Goal: Use online tool/utility: Utilize a website feature to perform a specific function

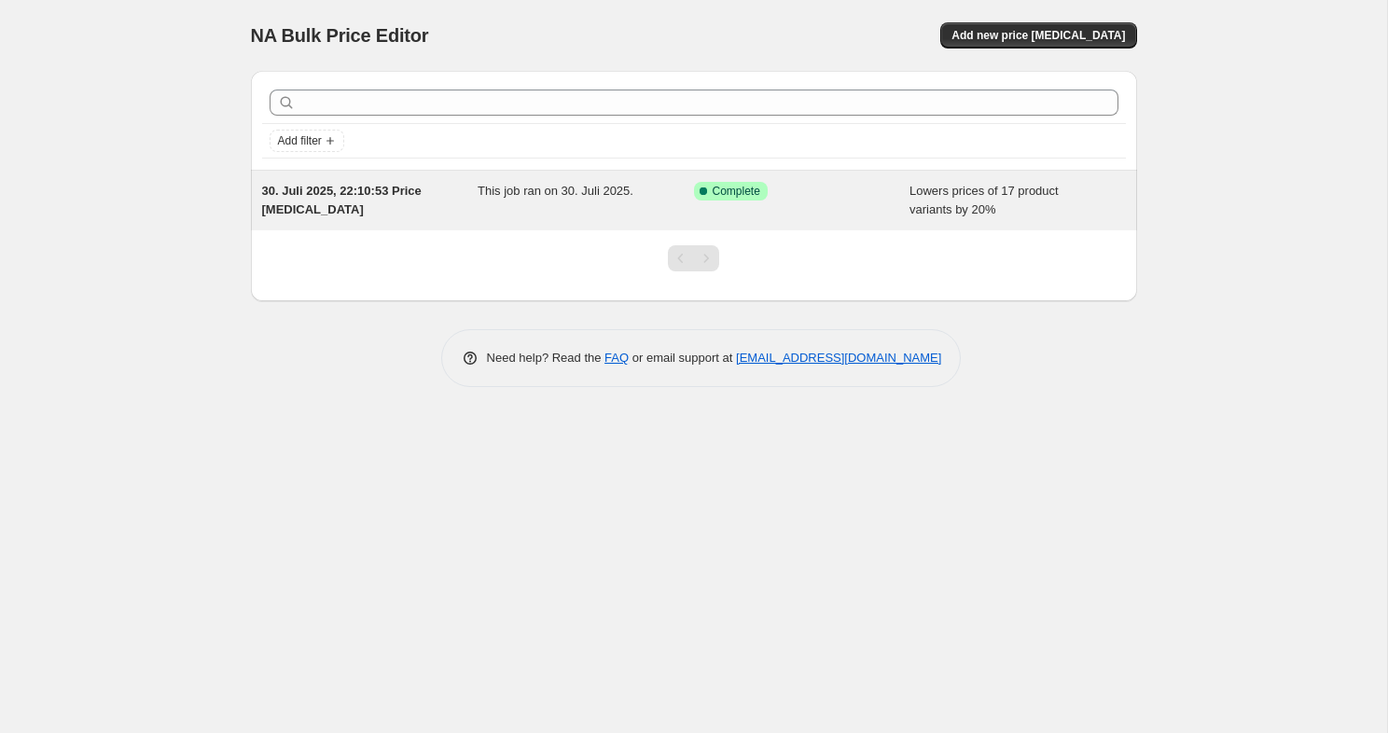
click at [967, 216] on div "Lowers prices of 17 product variants by 20%" at bounding box center [1018, 200] width 216 height 37
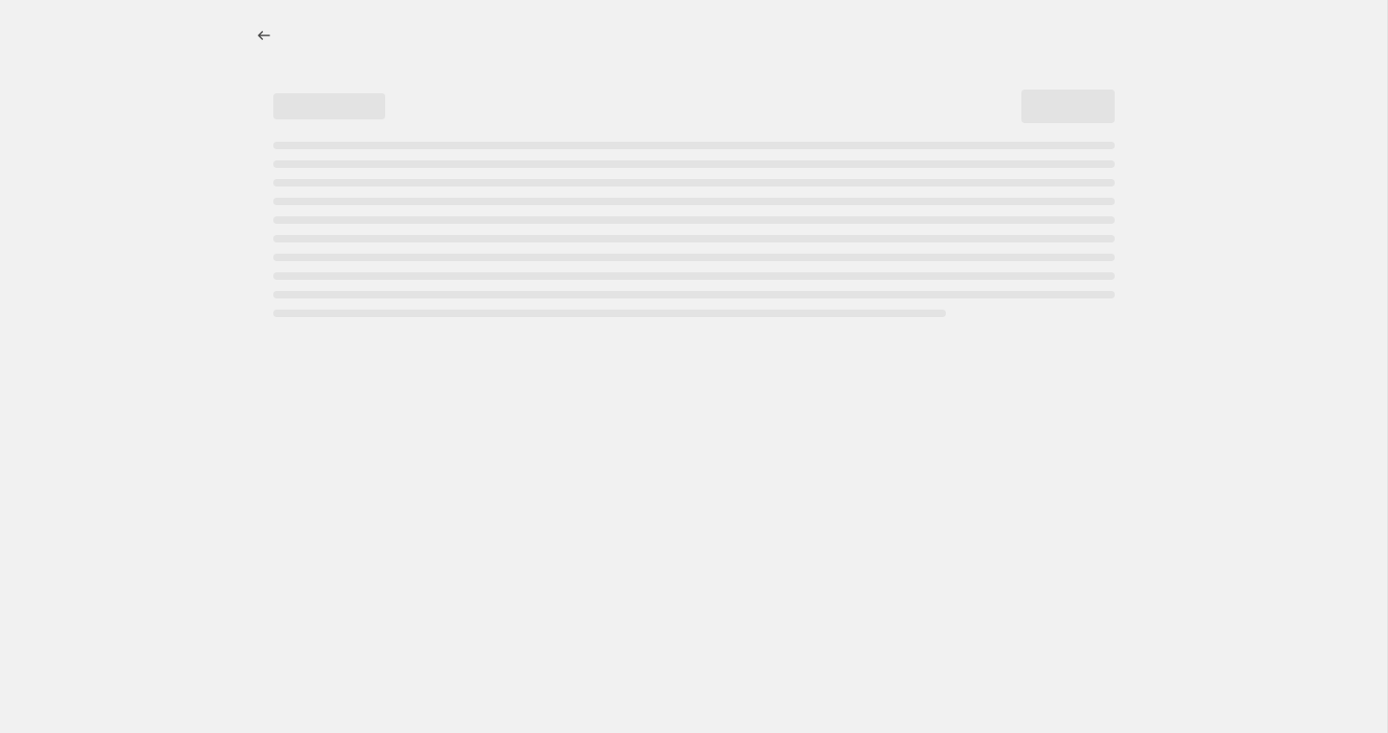
select select "percentage"
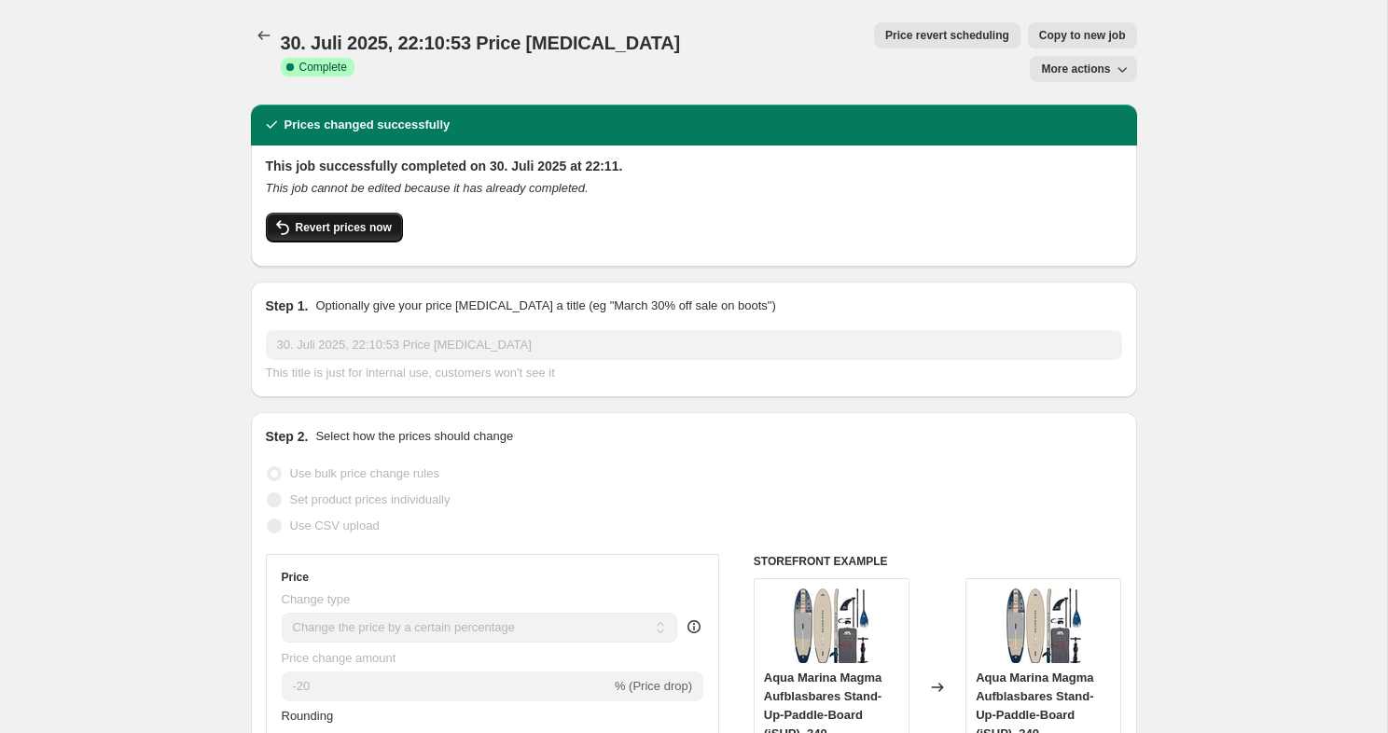
click at [354, 220] on span "Revert prices now" at bounding box center [344, 227] width 96 height 15
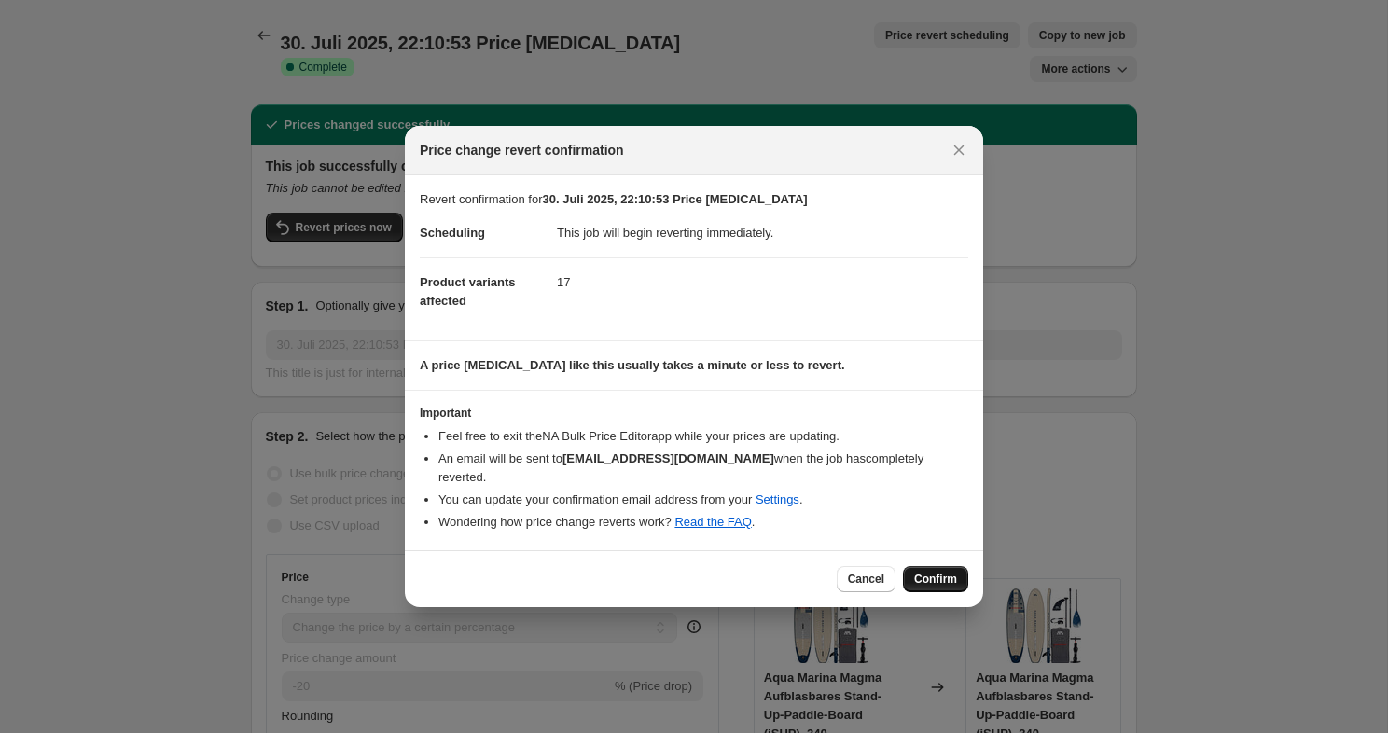
click at [927, 578] on button "Confirm" at bounding box center [935, 579] width 65 height 26
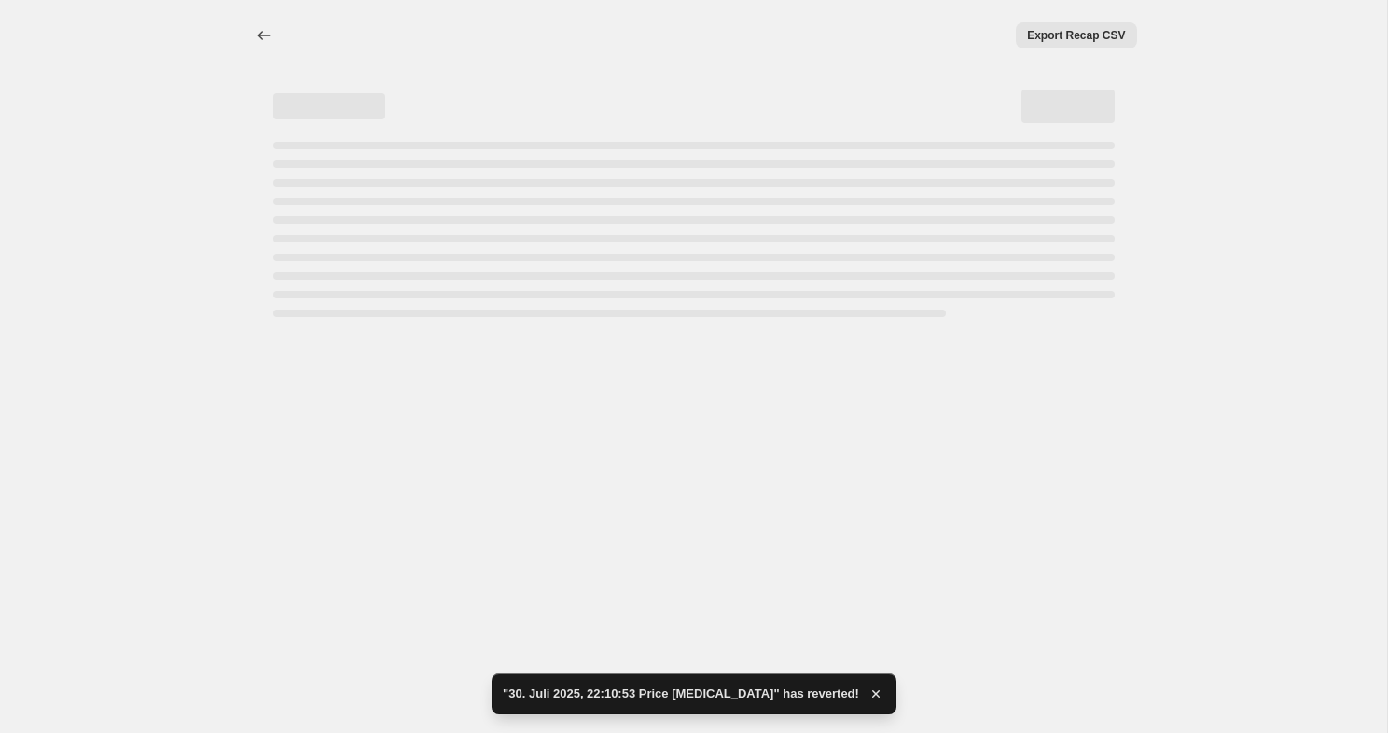
select select "percentage"
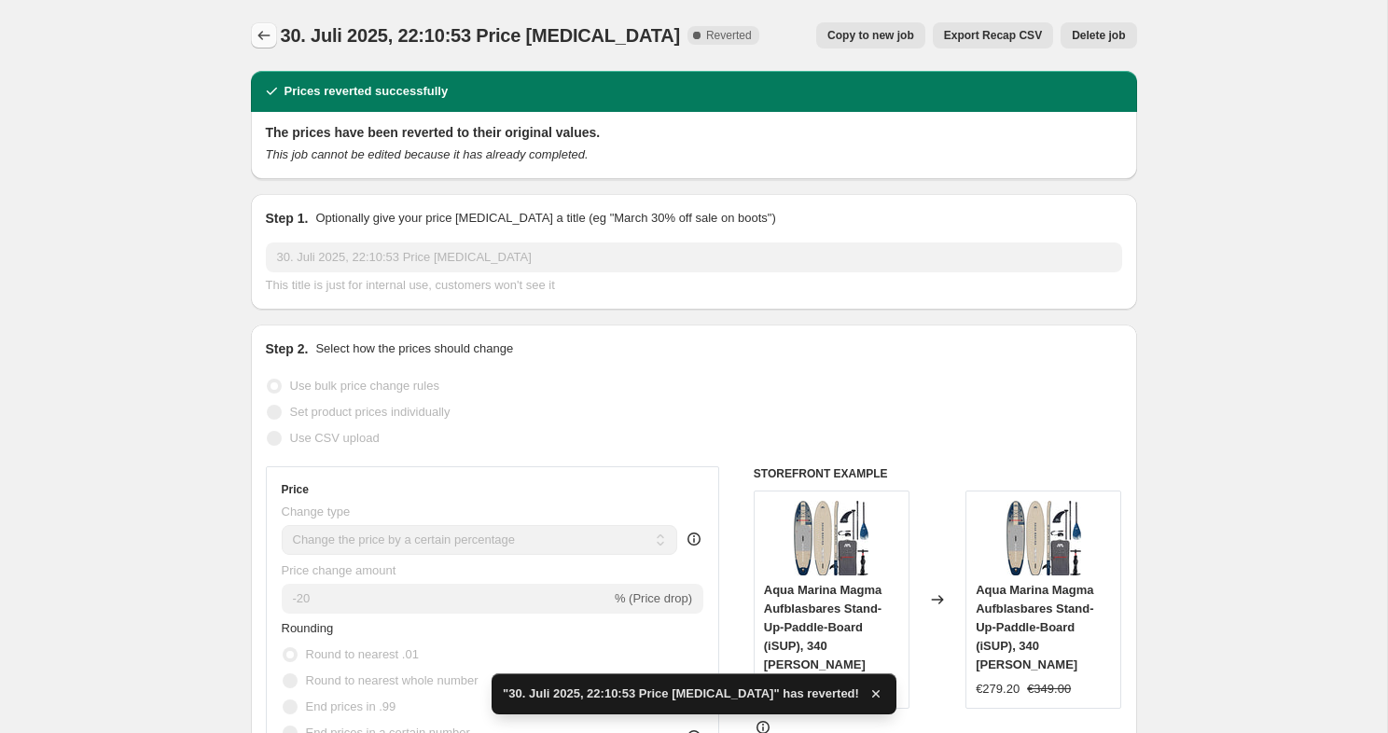
click at [272, 32] on icon "Price change jobs" at bounding box center [264, 35] width 19 height 19
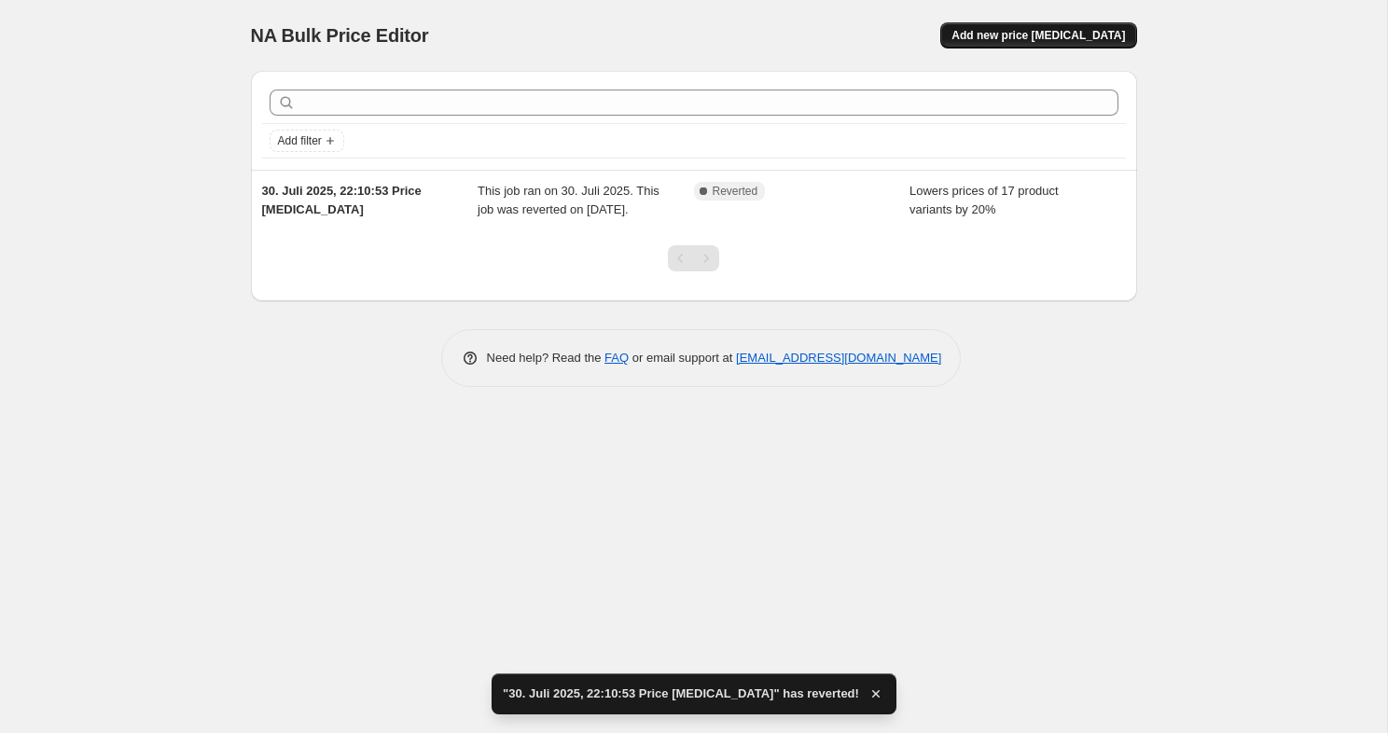
click at [1070, 38] on span "Add new price [MEDICAL_DATA]" at bounding box center [1039, 35] width 174 height 15
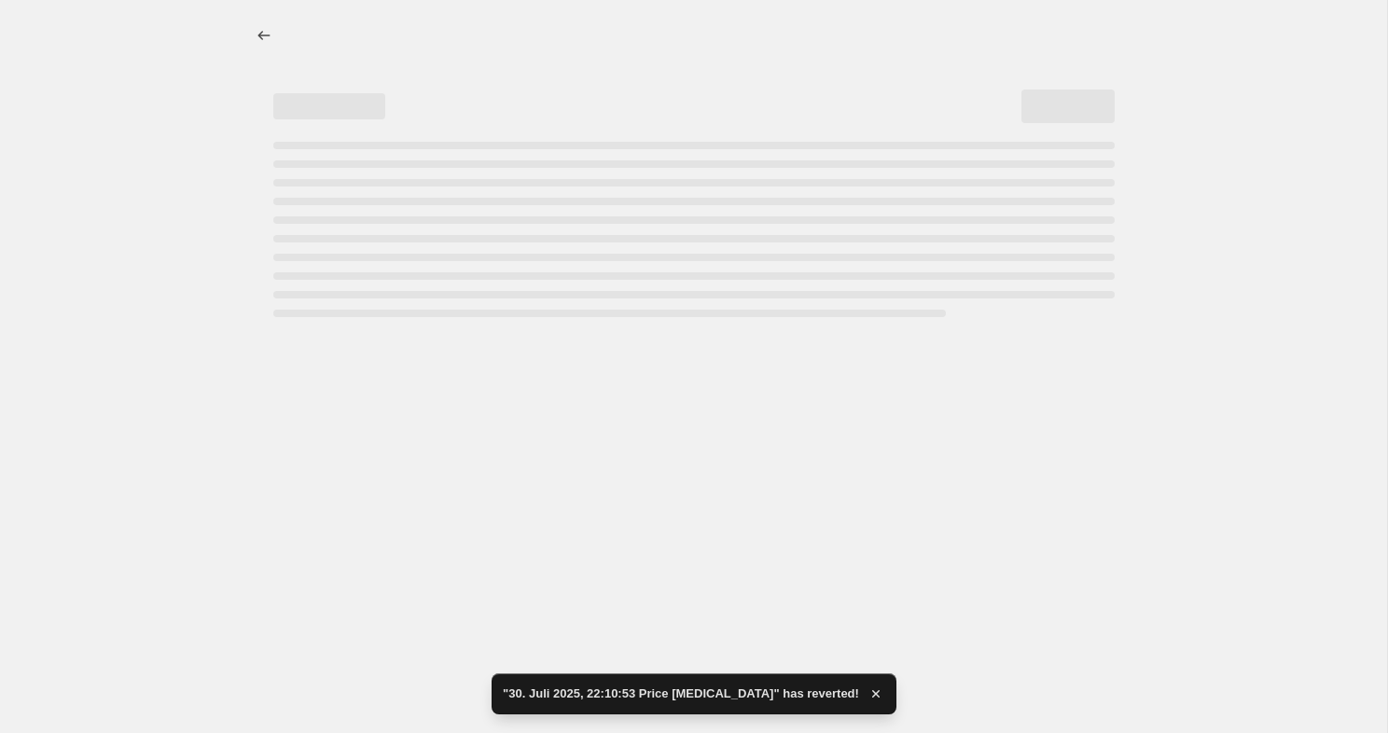
select select "percentage"
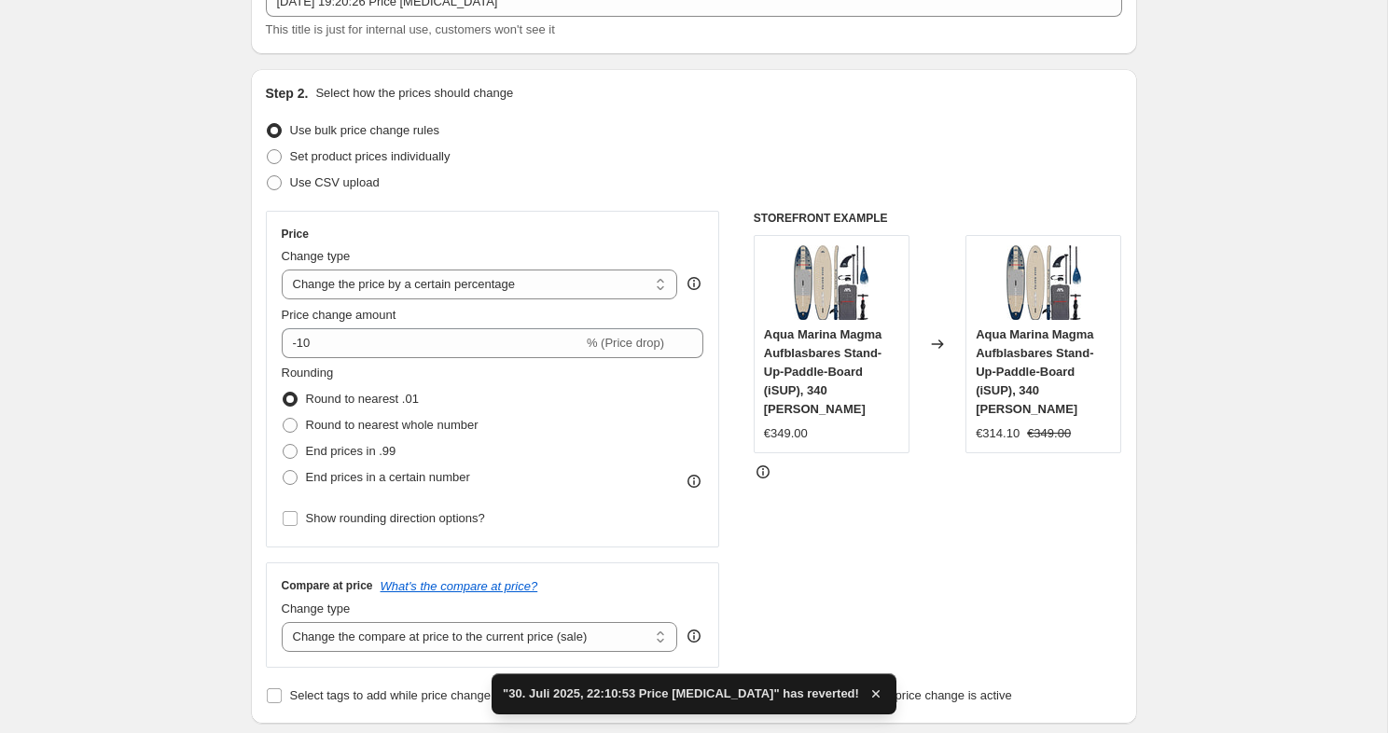
scroll to position [149, 0]
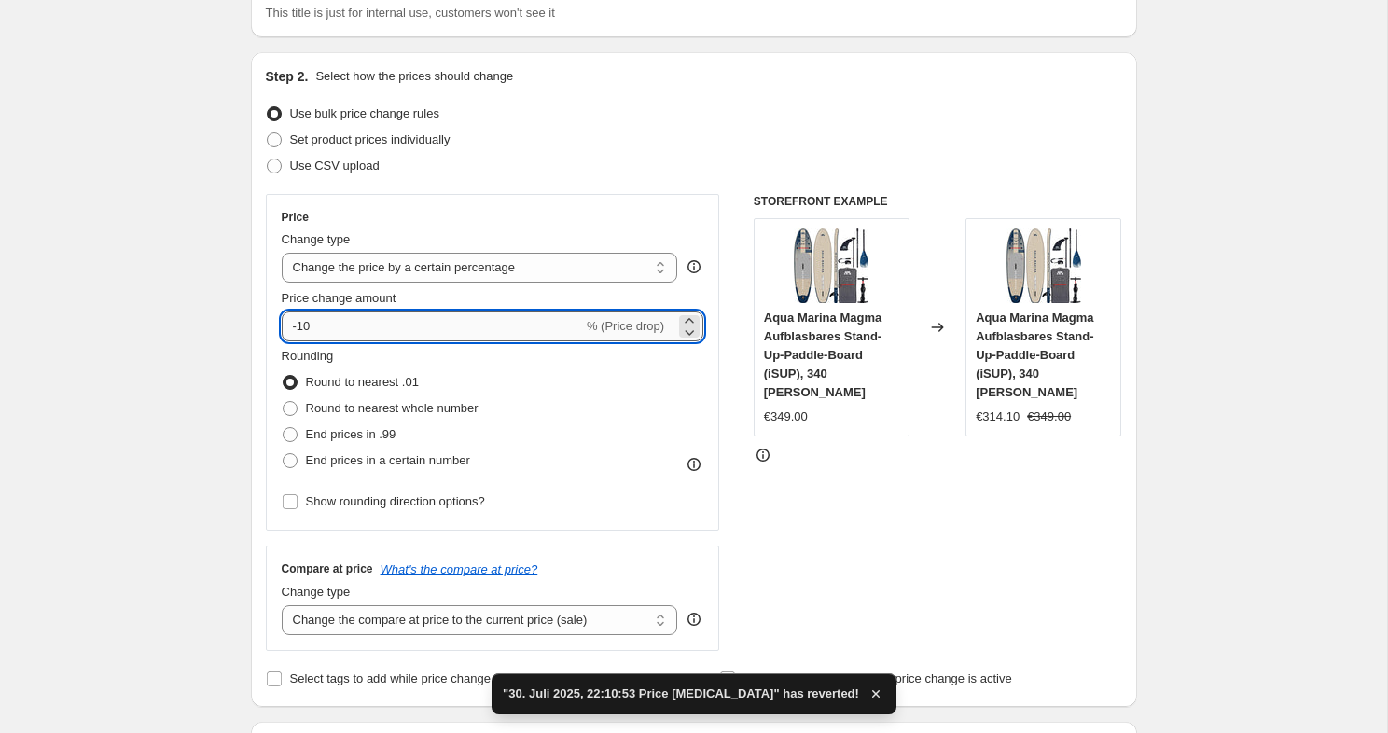
click at [377, 316] on input "-10" at bounding box center [432, 327] width 301 height 30
click at [379, 326] on input "-10" at bounding box center [432, 327] width 301 height 30
type input "-1"
type input "-41"
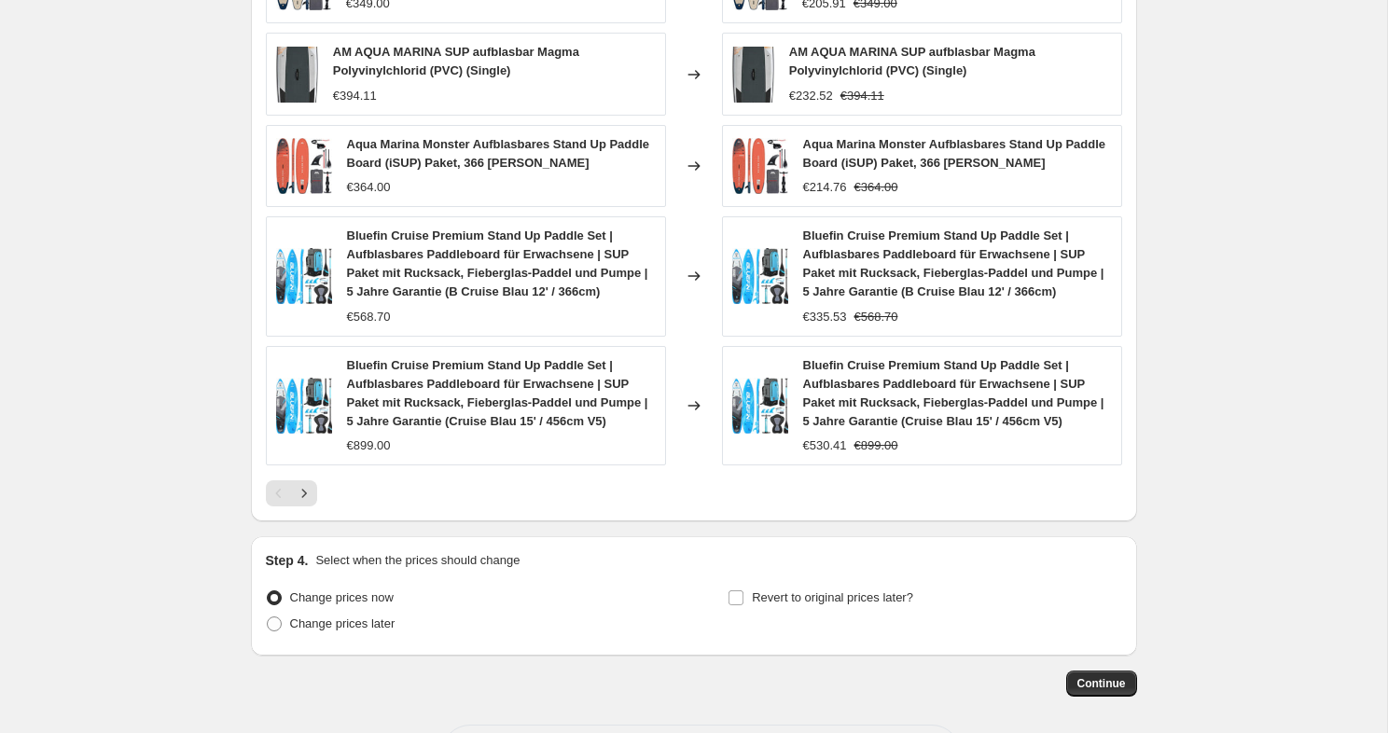
scroll to position [1164, 0]
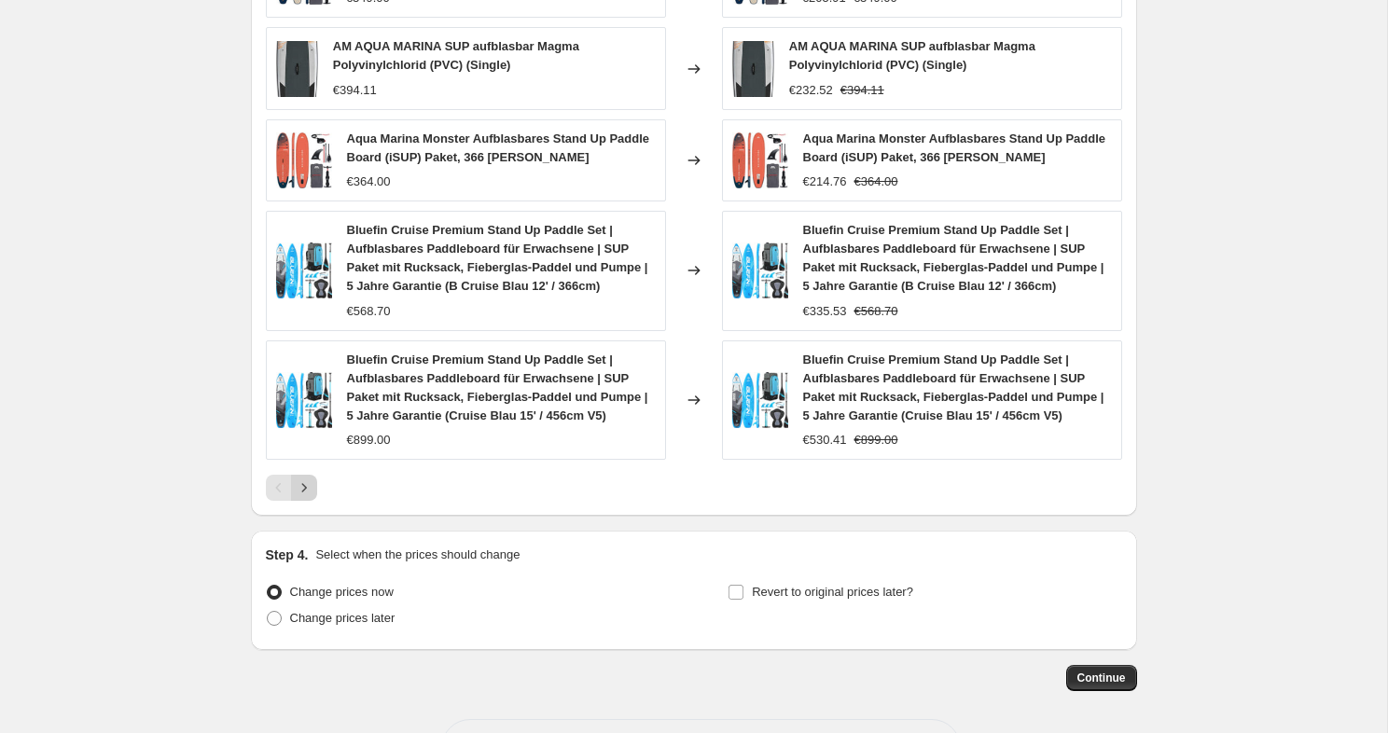
click at [313, 485] on icon "Next" at bounding box center [304, 488] width 19 height 19
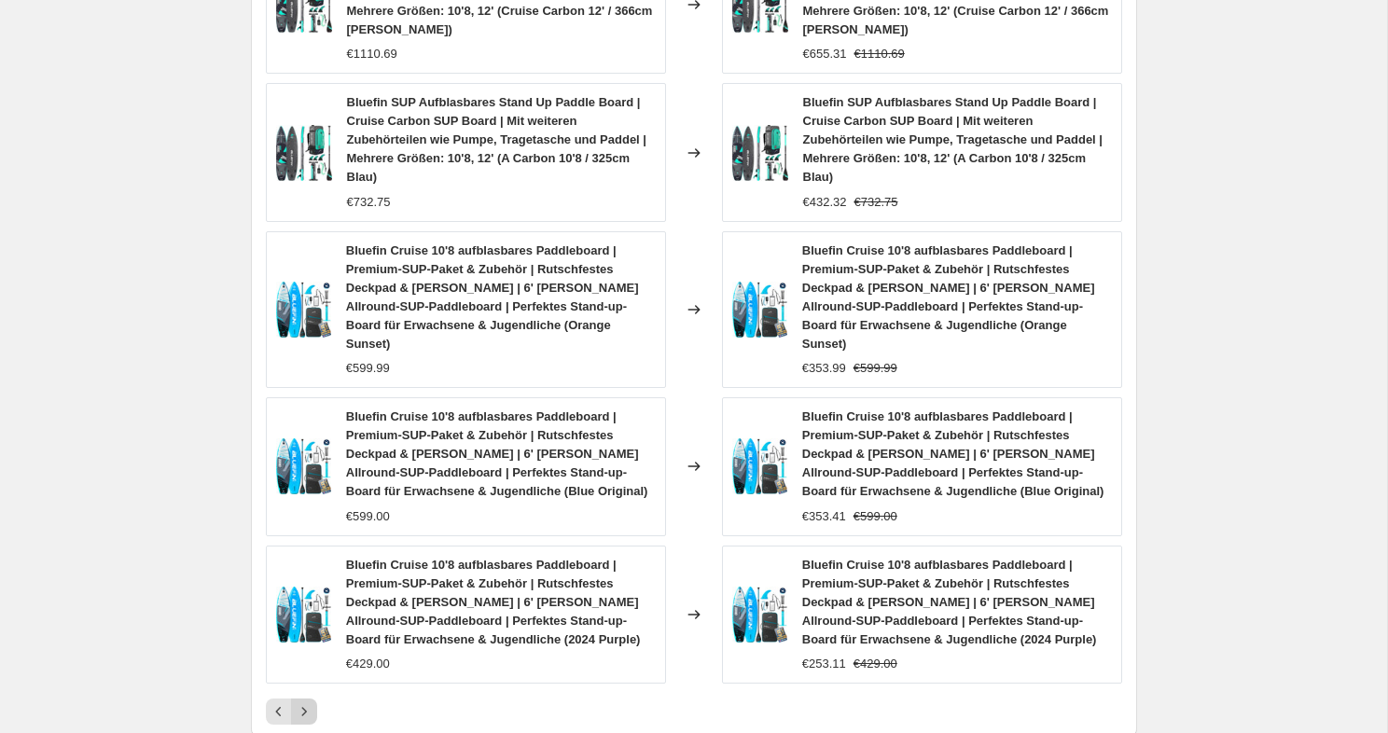
click at [310, 702] on button "Next" at bounding box center [304, 712] width 26 height 26
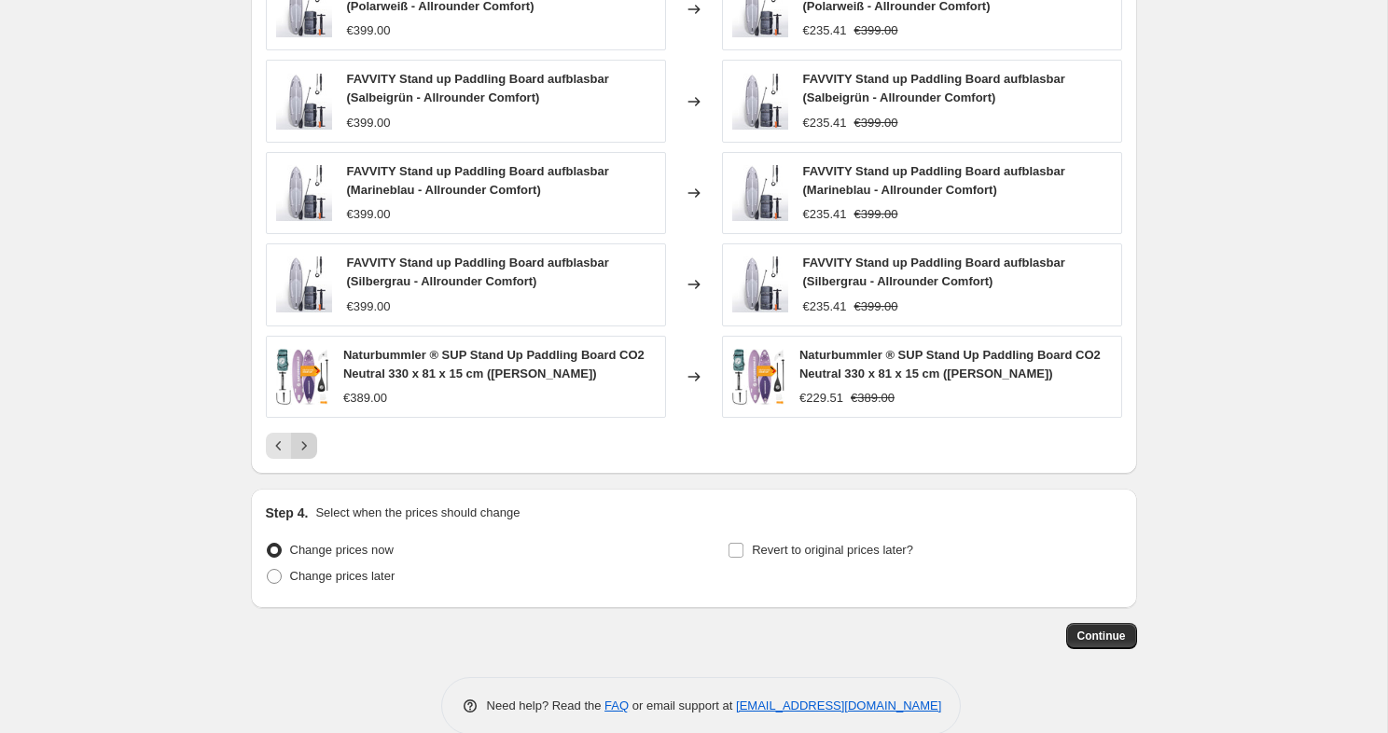
scroll to position [1161, 0]
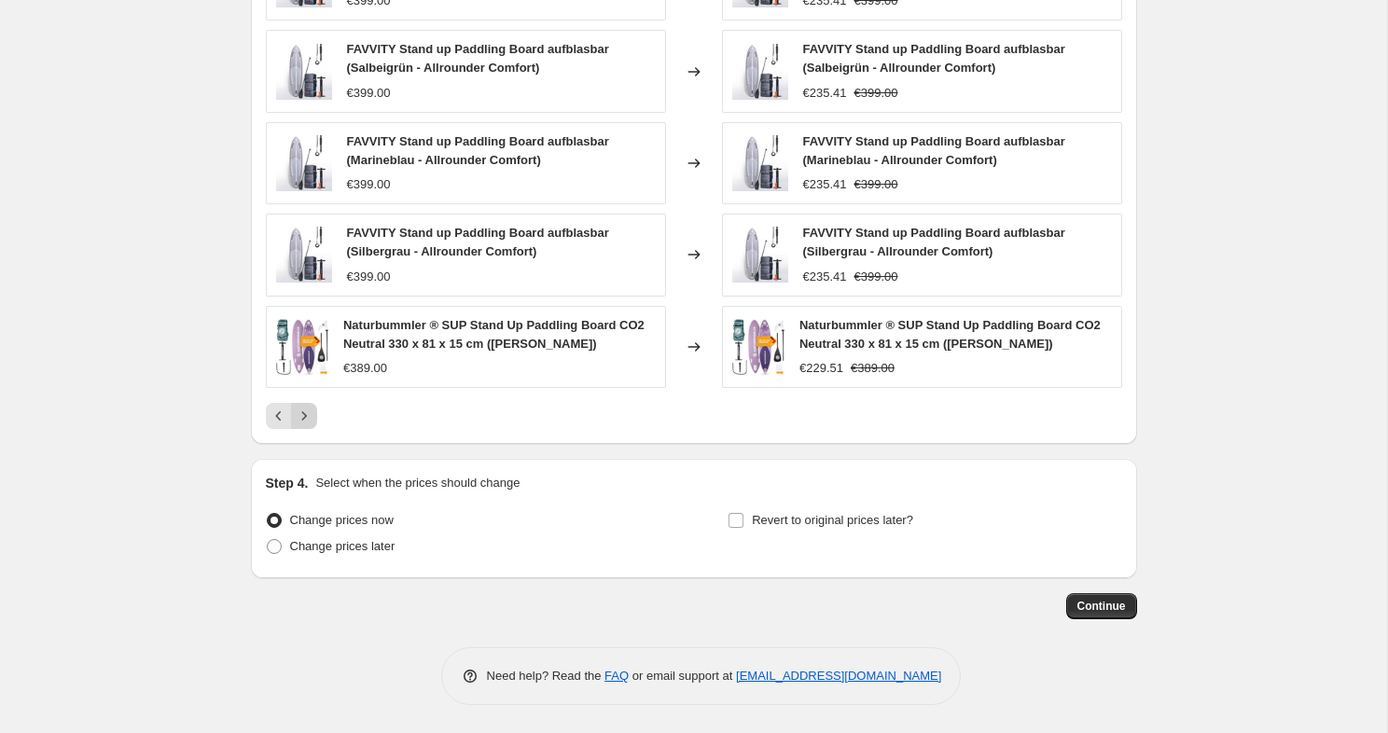
click at [312, 420] on icon "Next" at bounding box center [304, 416] width 19 height 19
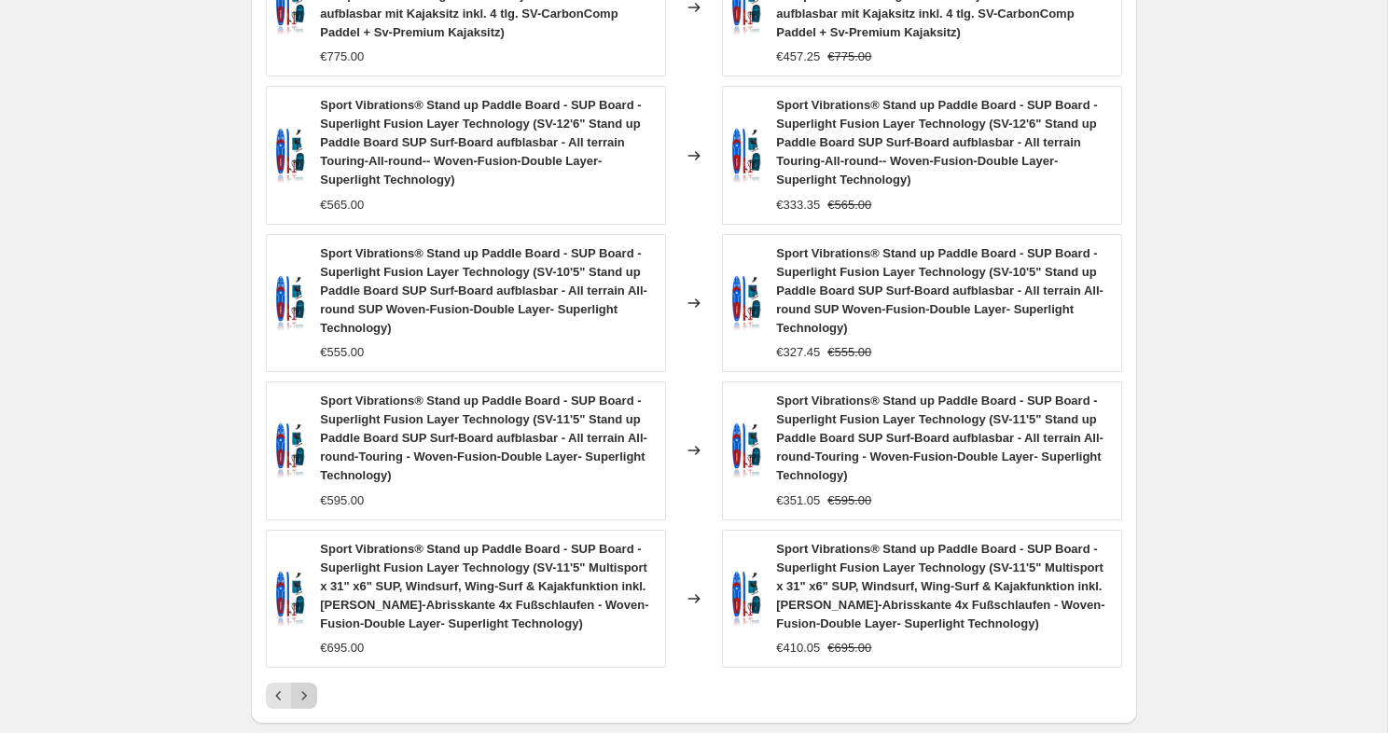
click at [307, 697] on icon "Next" at bounding box center [304, 696] width 19 height 19
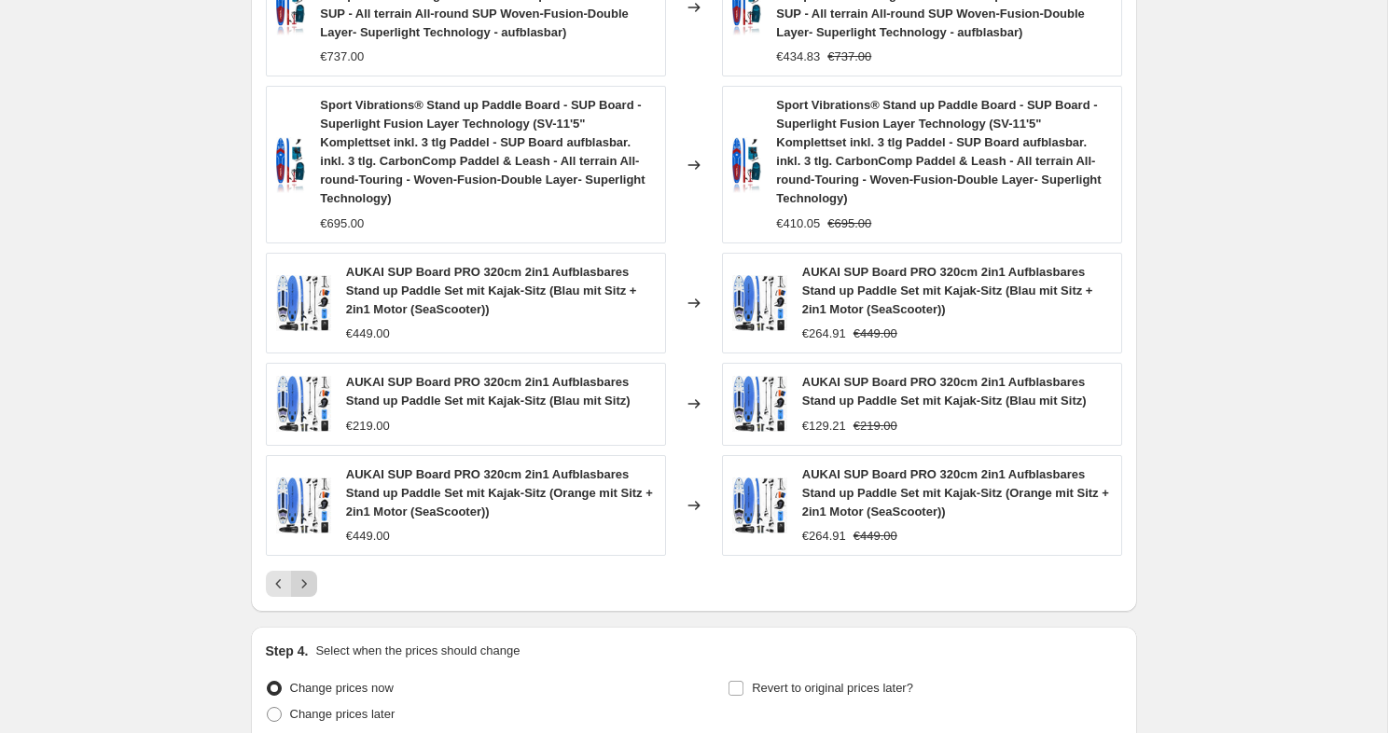
click at [313, 588] on icon "Next" at bounding box center [304, 584] width 19 height 19
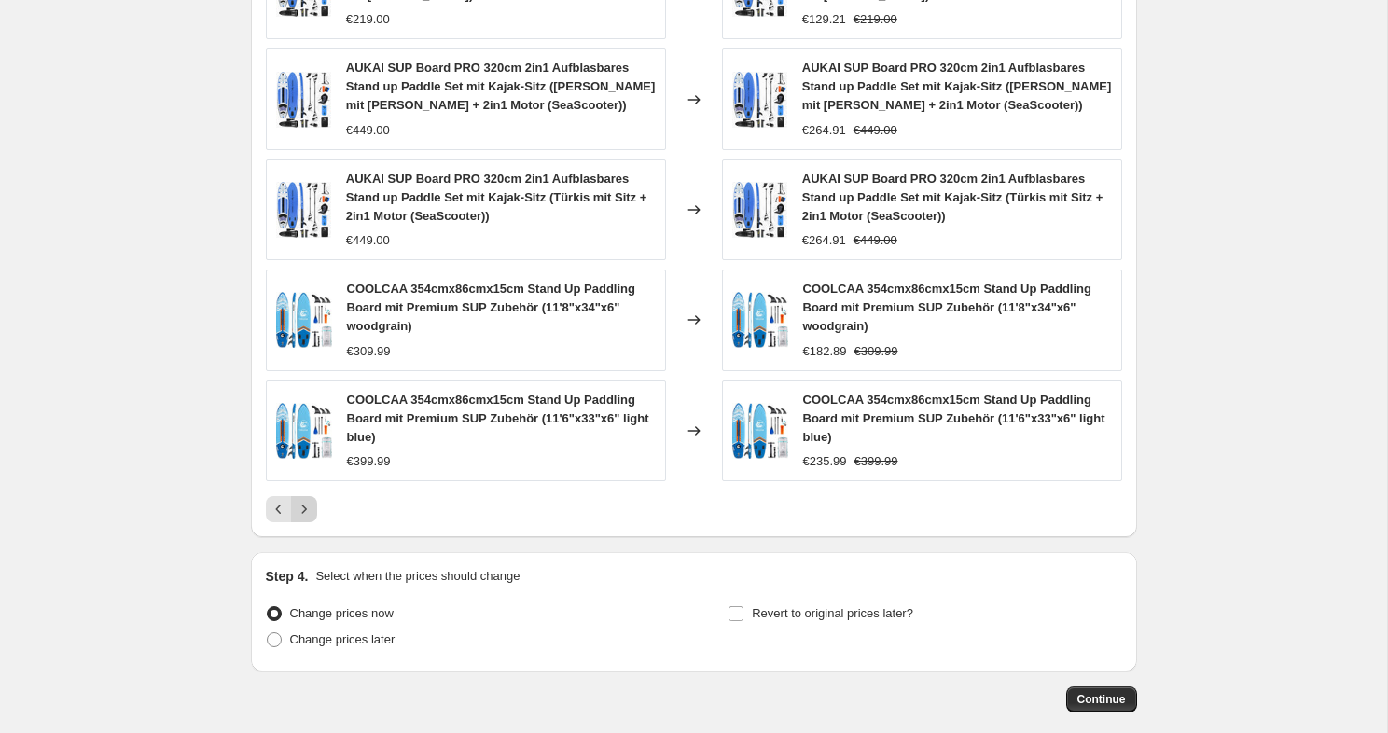
click at [304, 500] on icon "Next" at bounding box center [304, 509] width 19 height 19
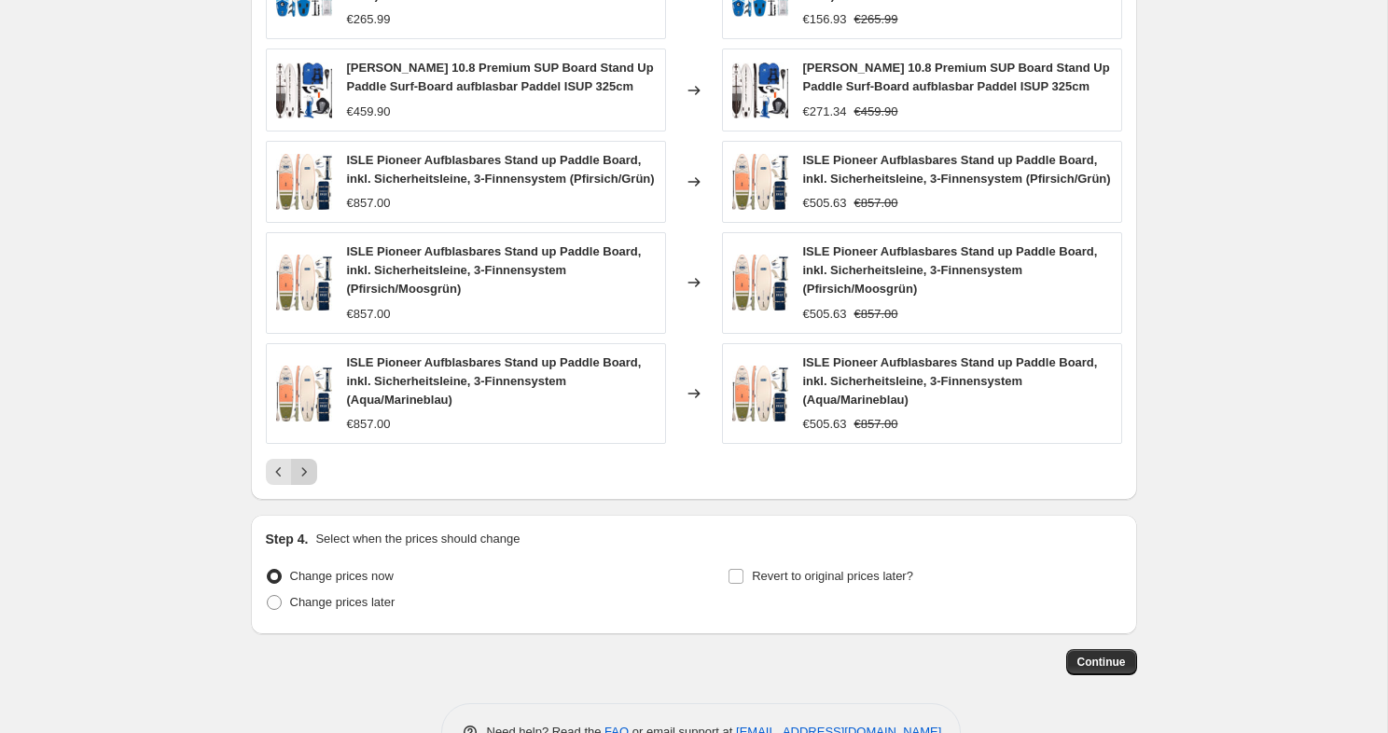
click at [304, 481] on icon "Next" at bounding box center [304, 472] width 19 height 19
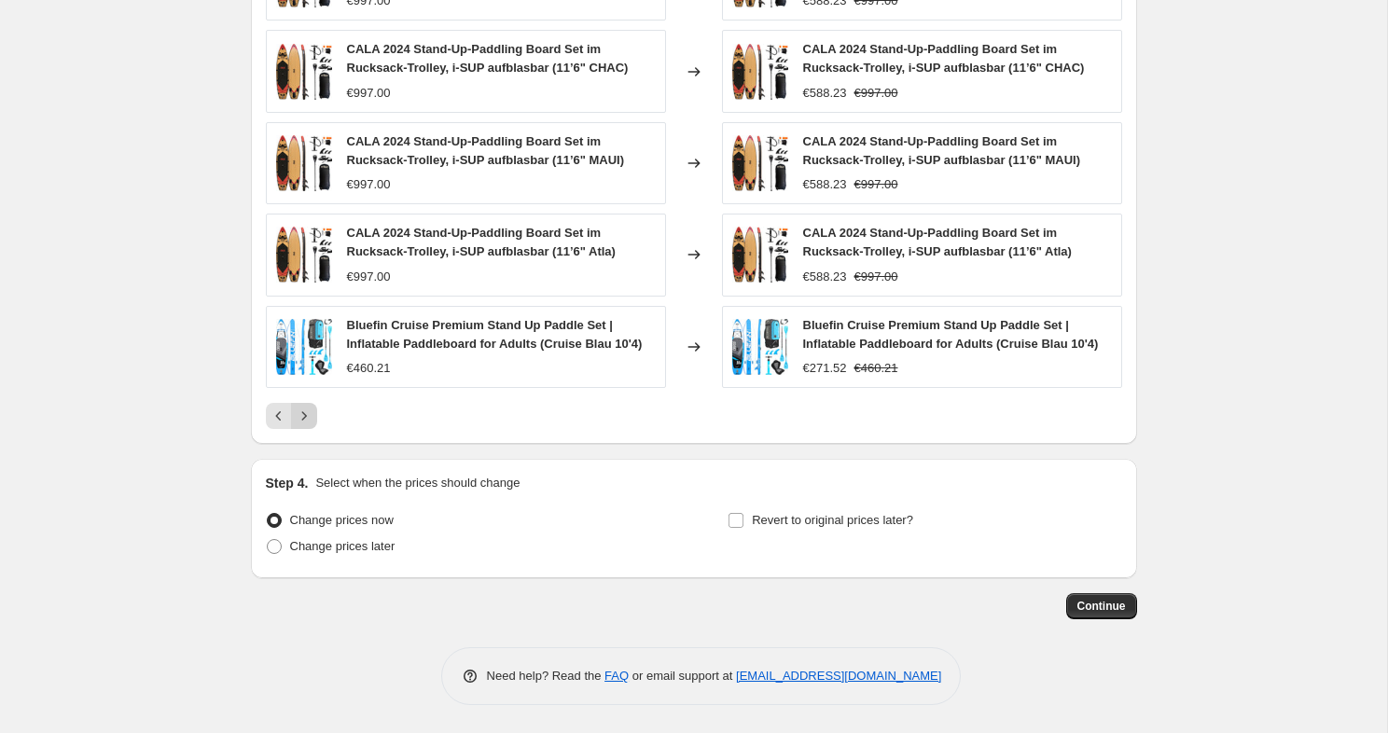
click at [304, 491] on h2 "Step 4." at bounding box center [287, 483] width 43 height 19
click at [309, 429] on div "PRICE CHANGE PREVIEW 83 product variants would be affected by this price change…" at bounding box center [694, 159] width 886 height 570
click at [309, 421] on icon "Next" at bounding box center [304, 416] width 19 height 19
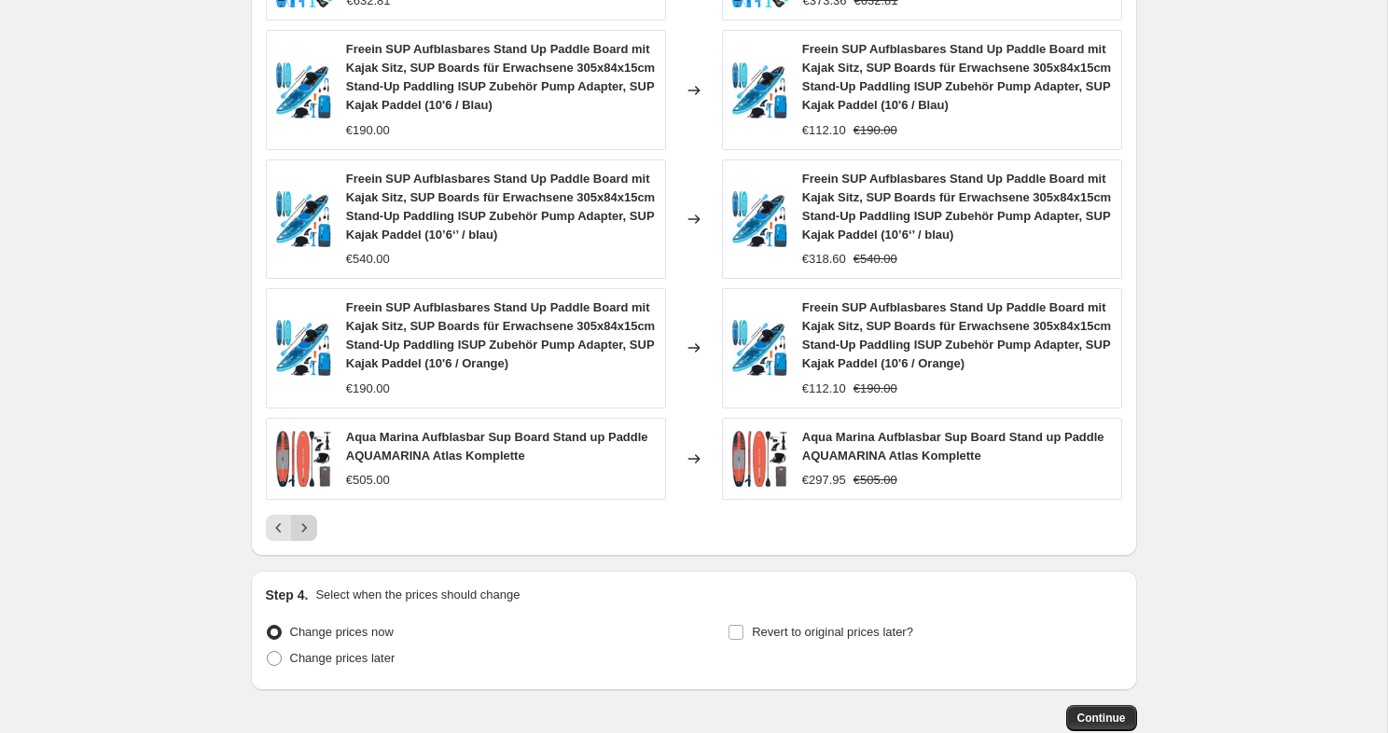
click at [303, 524] on icon "Next" at bounding box center [304, 528] width 19 height 19
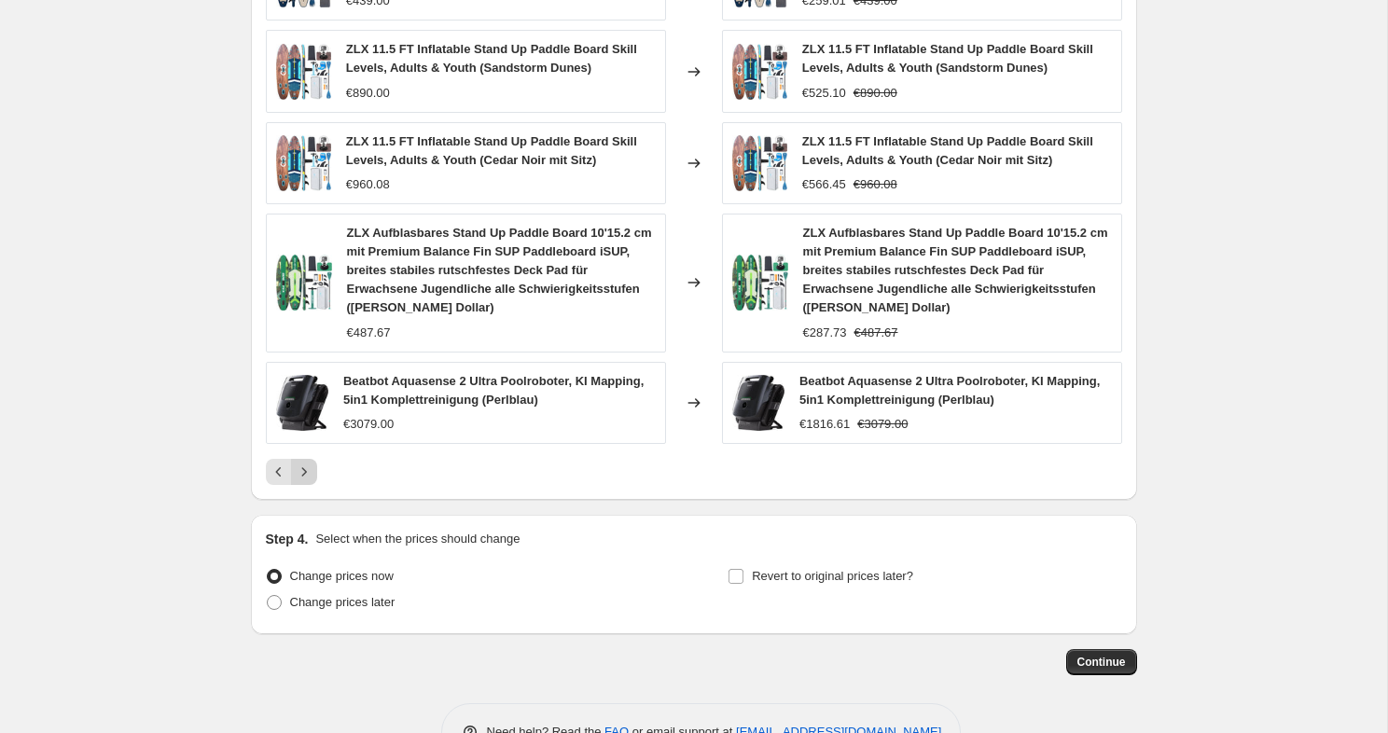
scroll to position [1217, 0]
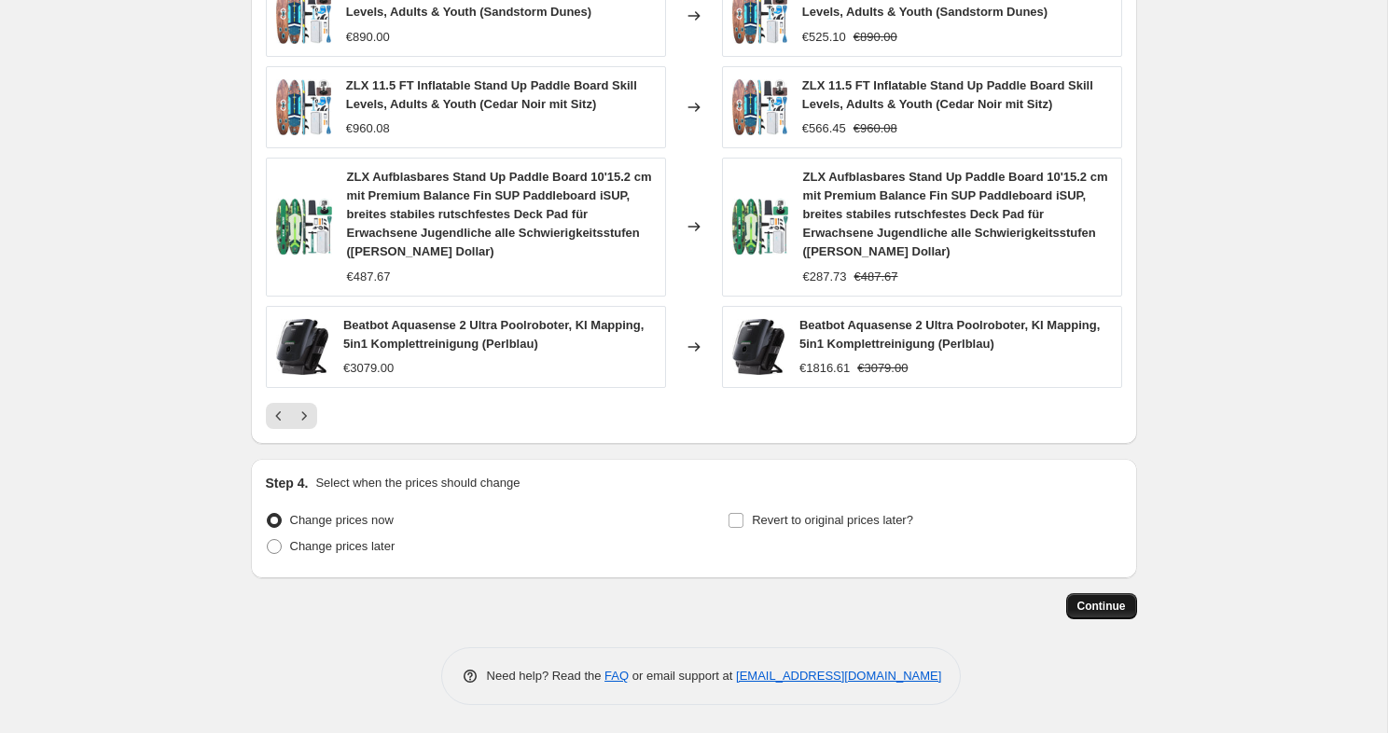
click at [1105, 615] on button "Continue" at bounding box center [1101, 606] width 71 height 26
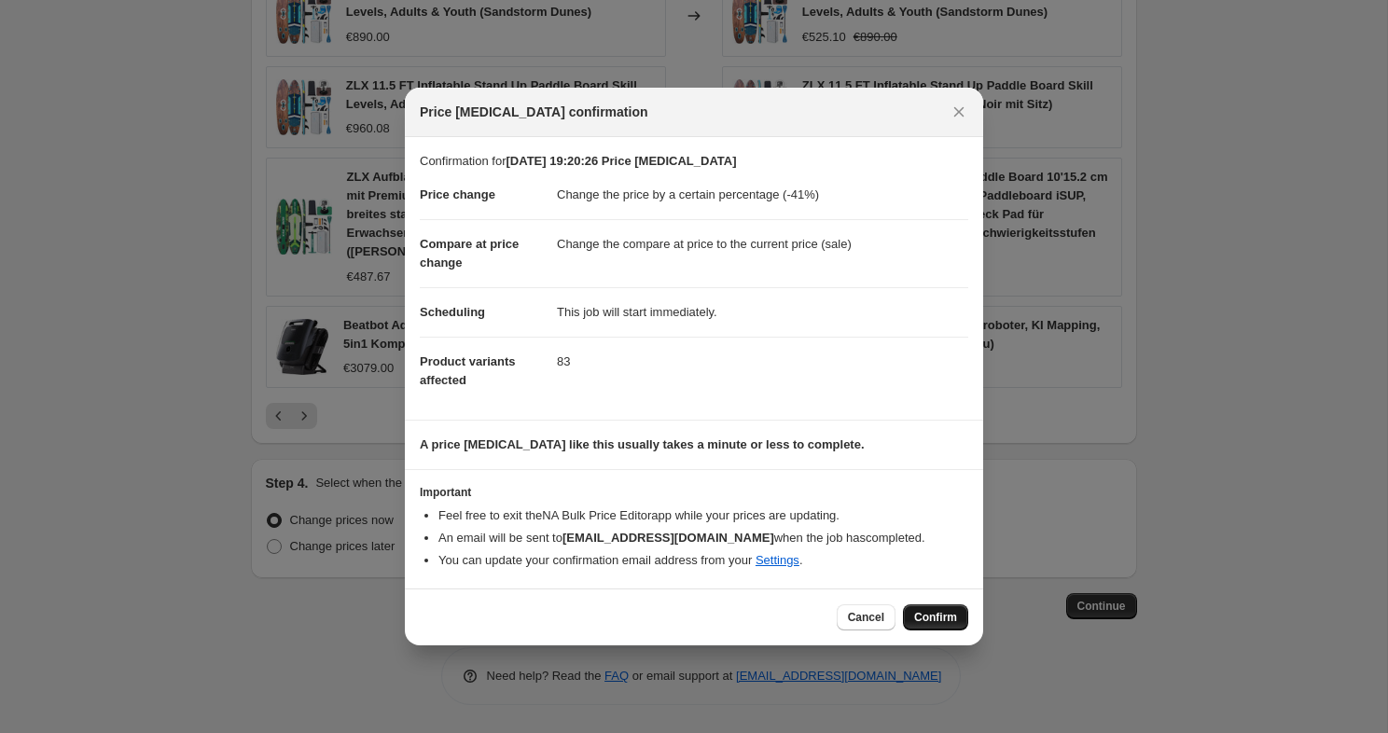
click at [918, 613] on span "Confirm" at bounding box center [935, 617] width 43 height 15
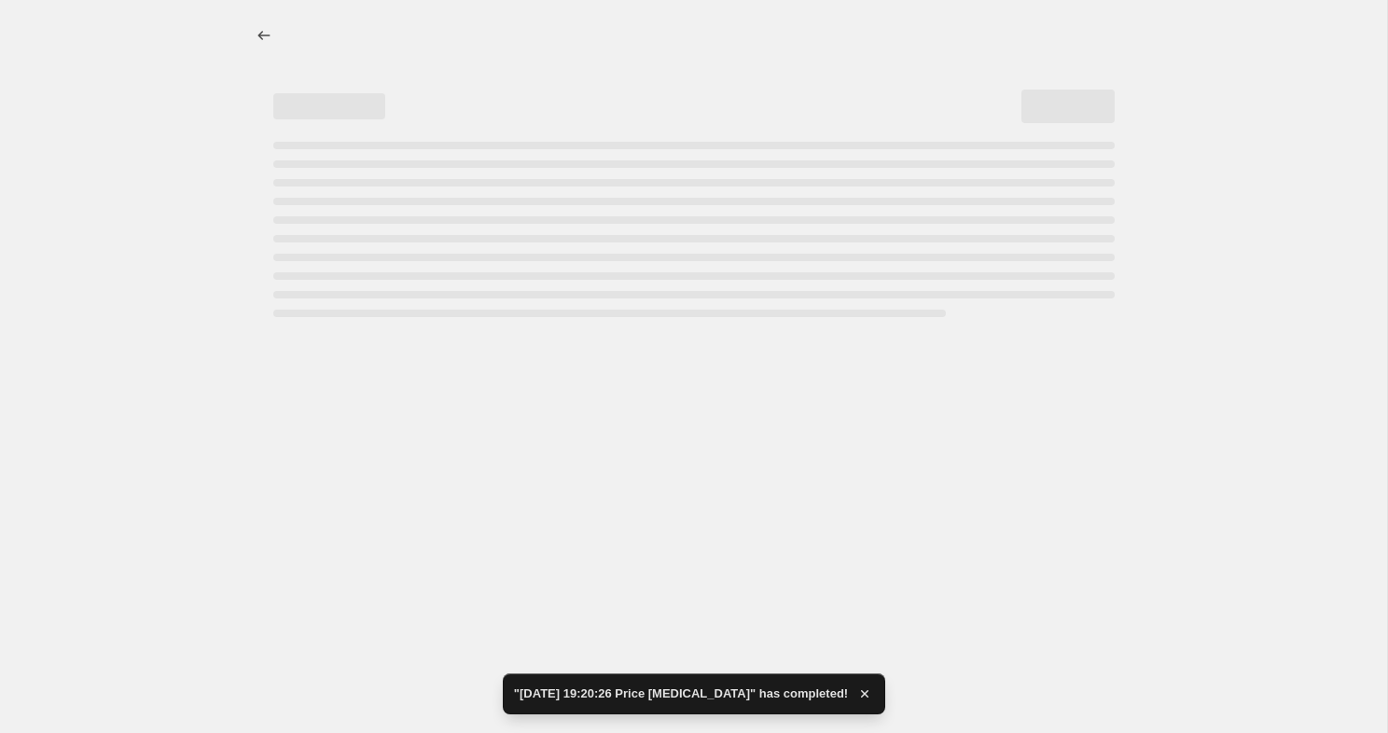
select select "percentage"
